Goal: Information Seeking & Learning: Learn about a topic

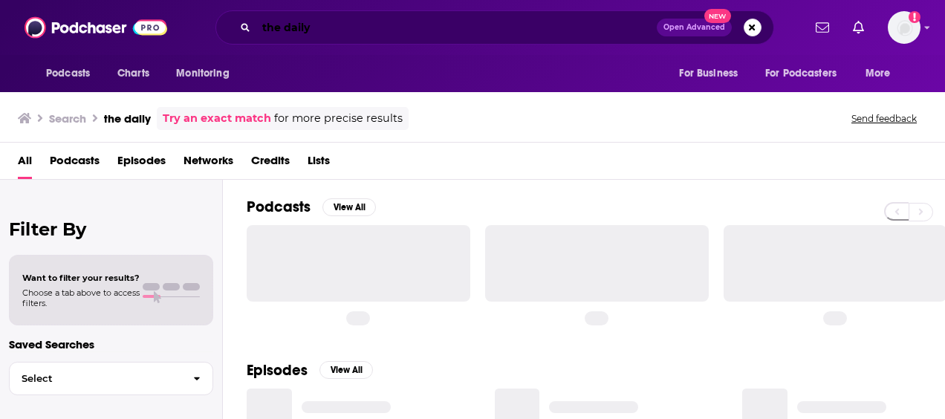
click at [280, 33] on input "the daily" at bounding box center [456, 28] width 400 height 24
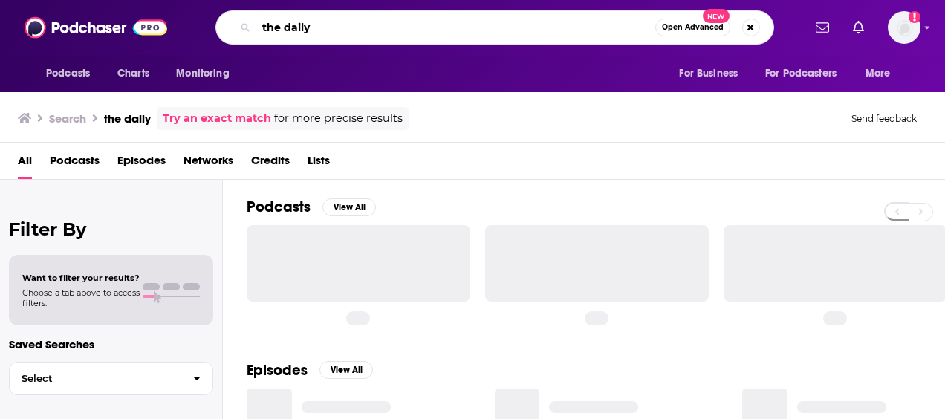
click at [280, 33] on input "the daily" at bounding box center [455, 28] width 399 height 24
paste input "SaaS Growth Stacking"
type input "SaaS Growth Stacking"
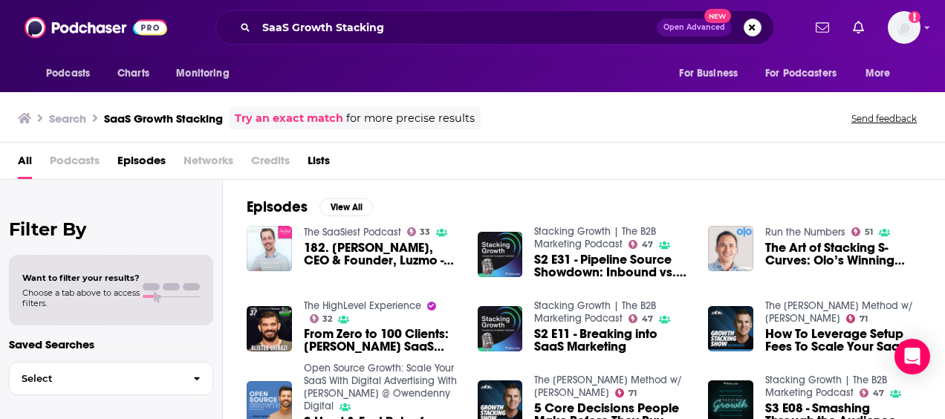
click at [552, 239] on link "Stacking Growth | The B2B Marketing Podcast" at bounding box center [595, 237] width 122 height 25
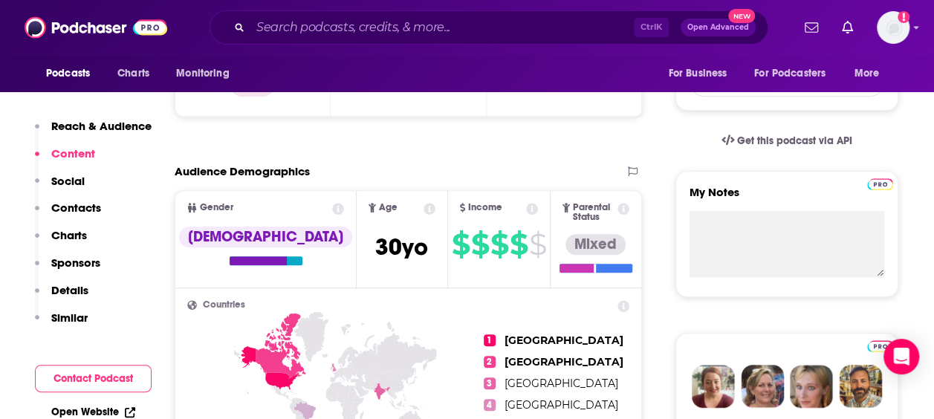
scroll to position [427, 0]
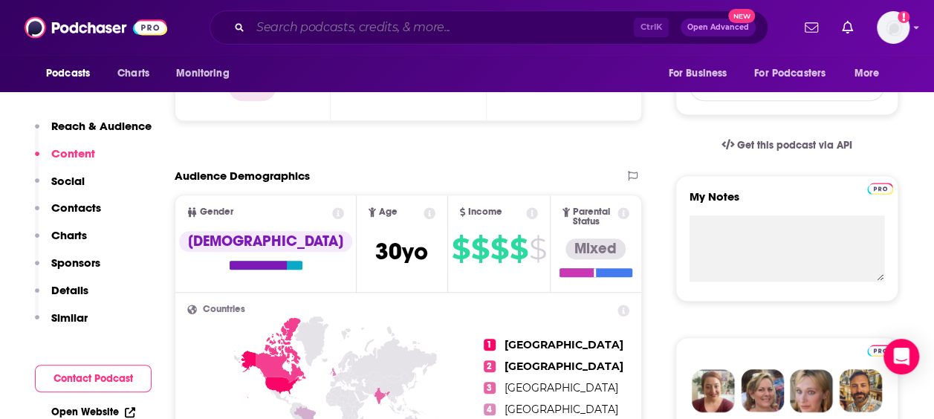
click at [373, 25] on input "Search podcasts, credits, & more..." at bounding box center [441, 28] width 383 height 24
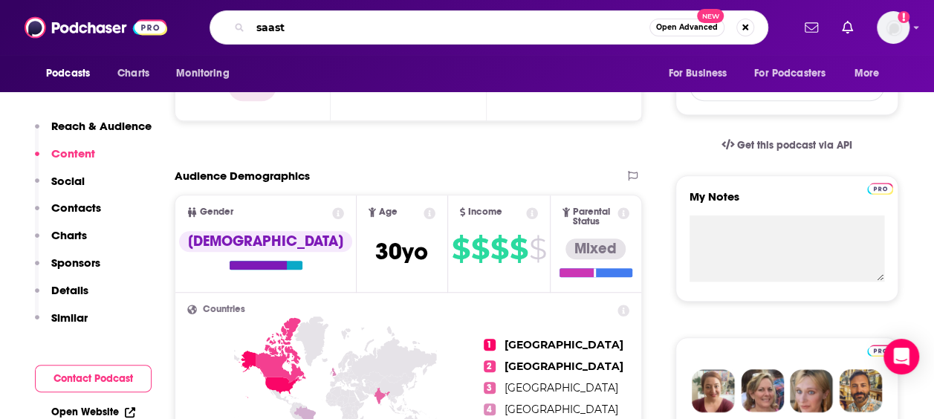
type input "saastr"
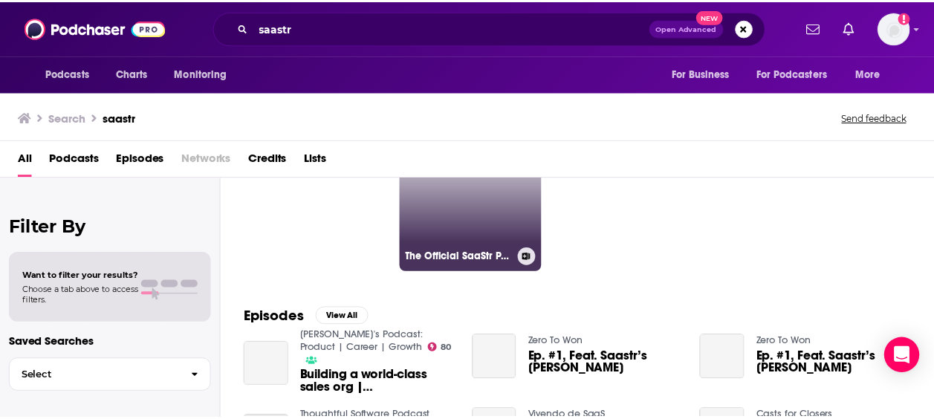
scroll to position [97, 0]
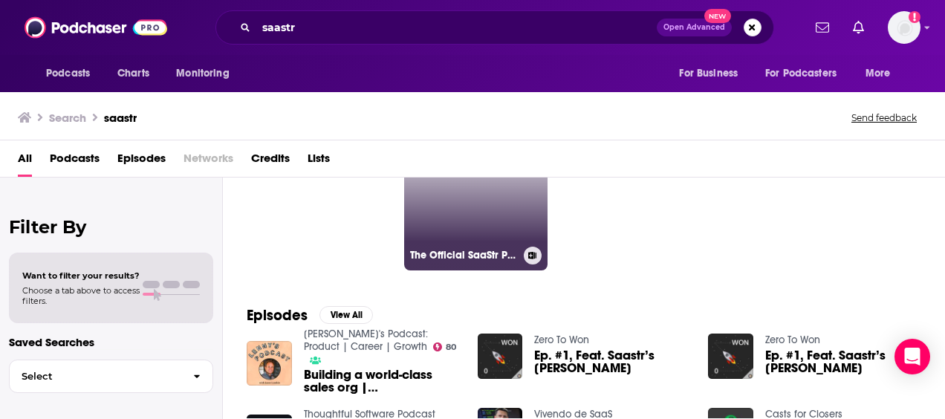
click at [452, 212] on link "64 The Official SaaStr Podcast: SaaS | Founders | Investors" at bounding box center [476, 198] width 144 height 144
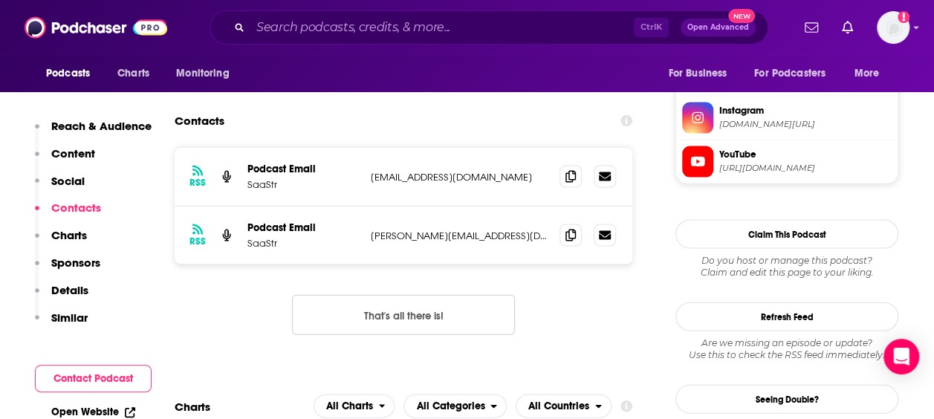
scroll to position [1475, 0]
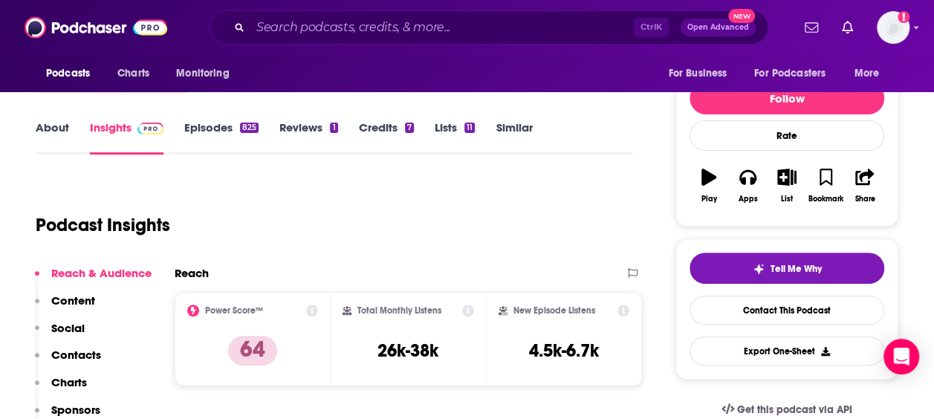
scroll to position [162, 0]
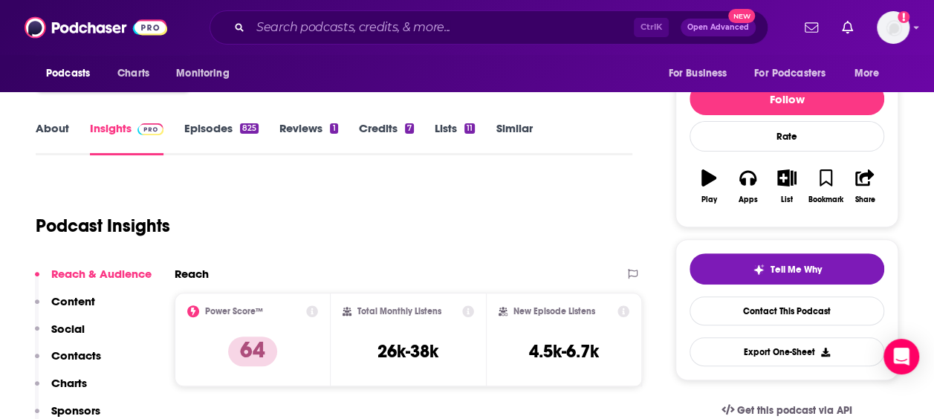
click at [211, 126] on link "Episodes 825" at bounding box center [221, 138] width 74 height 34
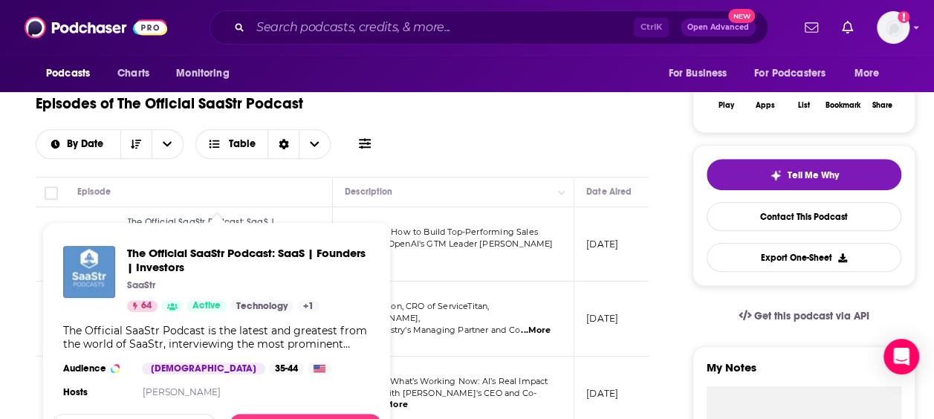
click at [206, 219] on span "The Official SaaStr Podcast: SaaS | Founders | Investors SaaStr 64 Active Techn…" at bounding box center [216, 338] width 348 height 251
click at [218, 253] on span "The Official SaaStr Podcast: SaaS | Founders | Investors" at bounding box center [248, 260] width 243 height 28
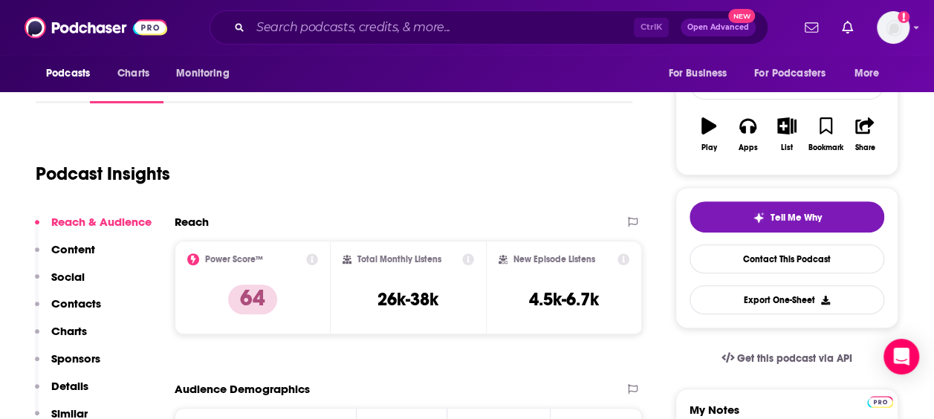
scroll to position [212, 0]
